Goal: Check status: Check status

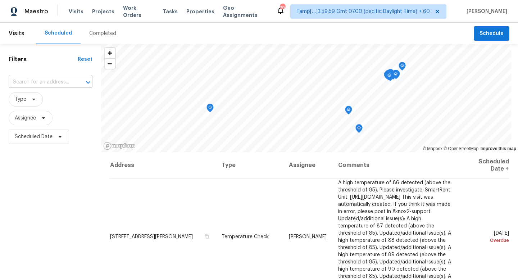
click at [49, 78] on input "text" at bounding box center [41, 82] width 64 height 11
paste input "[STREET_ADDRESS]"
type input "[STREET_ADDRESS]"
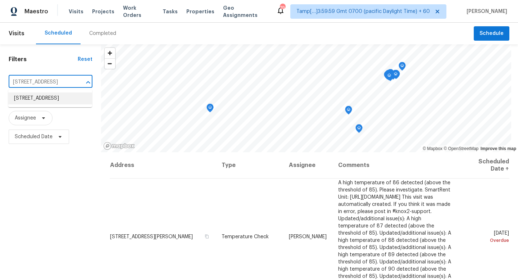
click at [53, 99] on li "[STREET_ADDRESS]" at bounding box center [50, 98] width 84 height 12
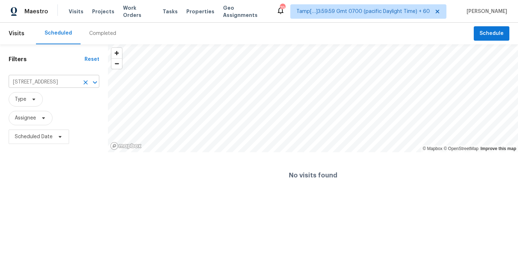
click at [50, 77] on input "[STREET_ADDRESS]" at bounding box center [44, 82] width 71 height 11
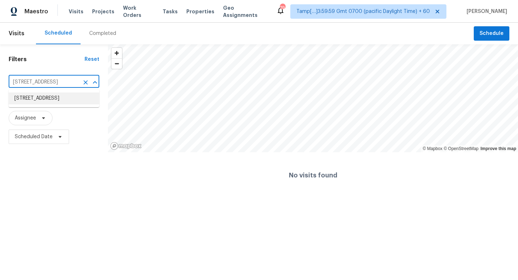
drag, startPoint x: 48, startPoint y: 83, endPoint x: 54, endPoint y: 81, distance: 6.4
click at [54, 81] on input "[STREET_ADDRESS]" at bounding box center [44, 82] width 71 height 11
drag, startPoint x: 48, startPoint y: 82, endPoint x: 103, endPoint y: 85, distance: 55.5
click at [103, 85] on div "Filters Reset [STREET_ADDRESS] ​ Type Assignee Scheduled Date" at bounding box center [54, 121] width 108 height 154
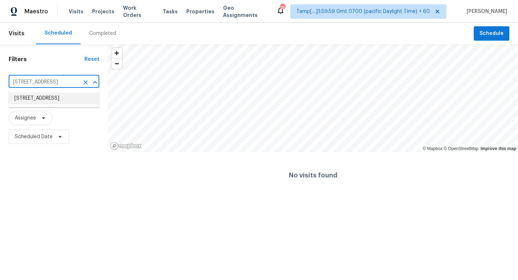
type input "[STREET_ADDRESS]"
click at [25, 103] on li "[STREET_ADDRESS]" at bounding box center [54, 98] width 91 height 12
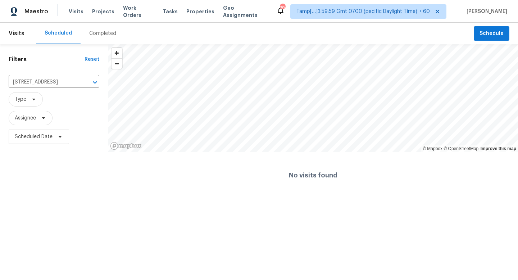
click at [95, 36] on div "Completed" at bounding box center [102, 33] width 27 height 7
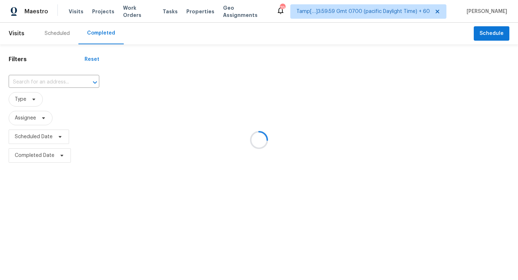
click at [63, 78] on div at bounding box center [259, 140] width 518 height 280
click at [54, 82] on div at bounding box center [259, 140] width 518 height 280
click at [46, 78] on div at bounding box center [259, 140] width 518 height 280
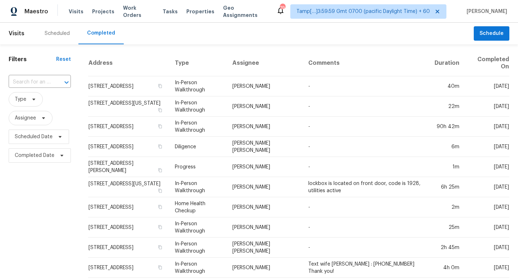
click at [50, 90] on div "​" at bounding box center [40, 81] width 62 height 15
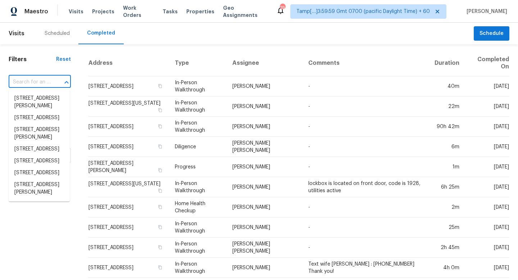
click at [50, 81] on div "​" at bounding box center [40, 82] width 62 height 11
paste input "[STREET_ADDRESS]"
type input "[STREET_ADDRESS]"
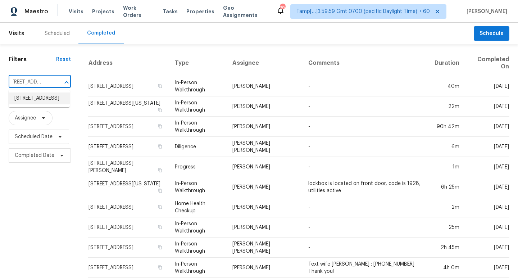
click at [36, 104] on li "[STREET_ADDRESS]" at bounding box center [39, 98] width 61 height 12
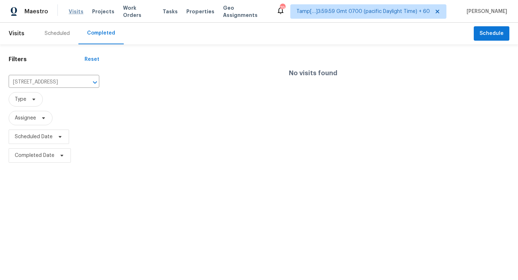
click at [74, 10] on span "Visits" at bounding box center [76, 11] width 15 height 7
click at [74, 9] on span "Visits" at bounding box center [76, 11] width 15 height 7
